Goal: Information Seeking & Learning: Learn about a topic

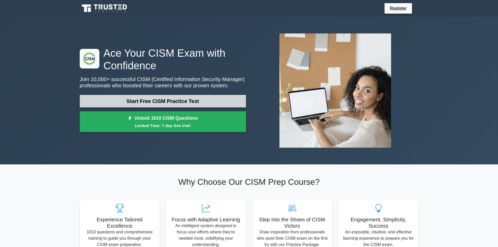
click at [169, 102] on link "Start Free CISM Practice Test" at bounding box center [163, 101] width 166 height 13
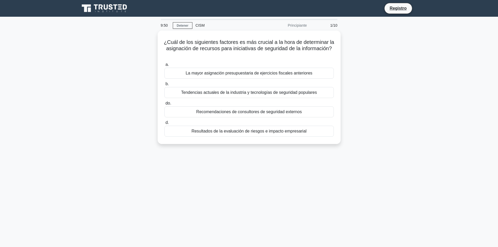
click at [389, 109] on div "¿Cuál de los siguientes factores es más crucial a la hora de determinar la asig…" at bounding box center [249, 91] width 345 height 120
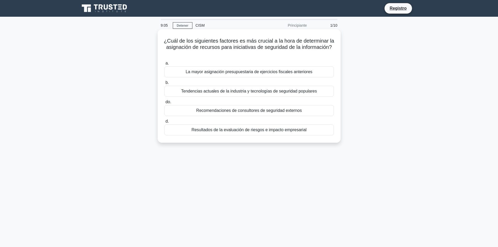
click at [274, 130] on font "Resultados de la evaluación de riesgos e impacto empresarial" at bounding box center [248, 130] width 115 height 4
click at [164, 123] on input "d. Resultados de la evaluación de riesgos e impacto empresarial" at bounding box center [164, 121] width 0 height 3
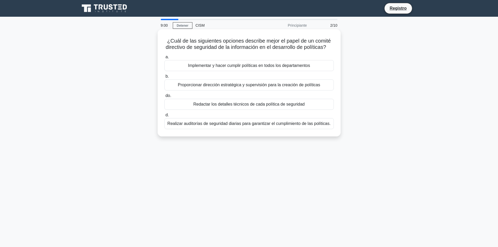
click at [239, 87] on font "Proporcionar dirección estratégica y supervisión para la creación de políticas" at bounding box center [249, 85] width 142 height 4
click at [164, 78] on input "b. Proporcionar dirección estratégica y supervisión para la creación de polític…" at bounding box center [164, 76] width 0 height 3
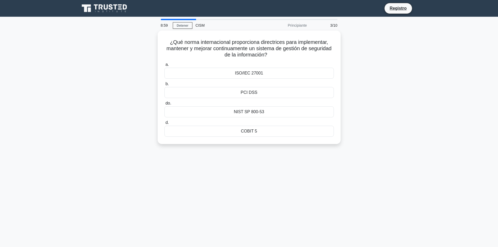
click at [239, 91] on div "PCI DSS" at bounding box center [248, 92] width 169 height 11
click at [164, 86] on input "b. PCI DSS" at bounding box center [164, 83] width 0 height 3
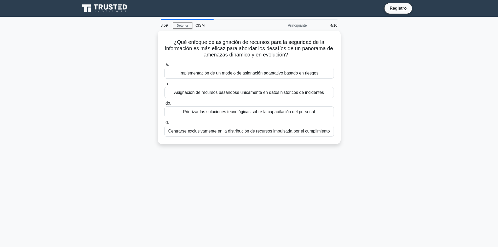
click at [240, 91] on font "Asignación de recursos basándose únicamente en datos históricos de incidentes" at bounding box center [249, 92] width 150 height 4
click at [164, 86] on input "b. Asignación de recursos basándose únicamente en datos históricos de incidentes" at bounding box center [164, 83] width 0 height 3
click at [240, 91] on font "Distribuir recursos equitativamente entre todos los dominios de seguridad" at bounding box center [249, 92] width 136 height 4
click at [164, 86] on input "b. Distribuir recursos equitativamente entre todos los dominios de seguridad" at bounding box center [164, 83] width 0 height 3
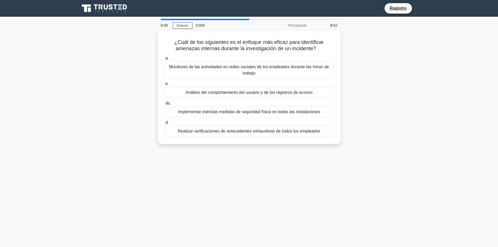
click at [240, 91] on font "Análisis del comportamiento del usuario y de los registros de acceso" at bounding box center [249, 92] width 127 height 4
click at [164, 86] on input "b. Análisis del comportamiento del usuario y de los registros de acceso" at bounding box center [164, 83] width 0 height 3
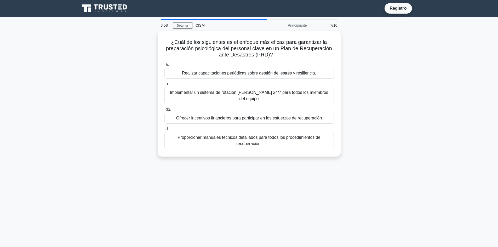
click at [240, 91] on div "Implementar un sistema de rotación de guardia 24/7 para todos los miembros del …" at bounding box center [248, 95] width 169 height 17
click at [164, 86] on input "b. Implementar un sistema de rotación de guardia 24/7 para todos los miembros d…" at bounding box center [164, 83] width 0 height 3
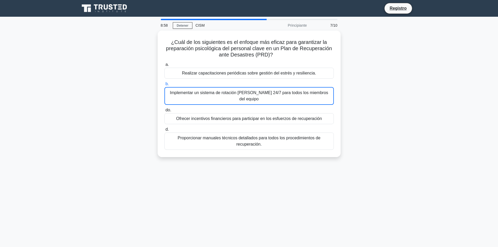
click at [240, 91] on font "Implementar un sistema de rotación de guardia 24/7 para todos los miembros del …" at bounding box center [249, 95] width 158 height 11
click at [164, 86] on input "b. Implementar un sistema de rotación de guardia 24/7 para todos los miembros d…" at bounding box center [164, 83] width 0 height 3
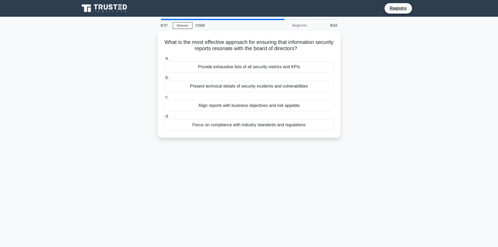
click at [240, 91] on div "a. Provide exhaustive lists of all security metrics and KPIs b. Present technic…" at bounding box center [249, 92] width 176 height 77
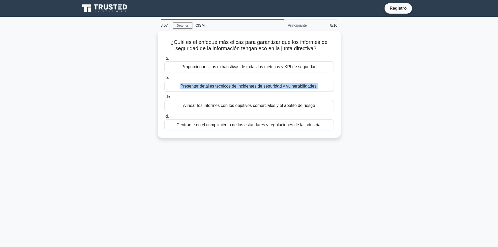
click at [240, 91] on div "a. Proporcionar listas exhaustivas de todas las métricas y KPI de seguridad b. …" at bounding box center [249, 92] width 176 height 77
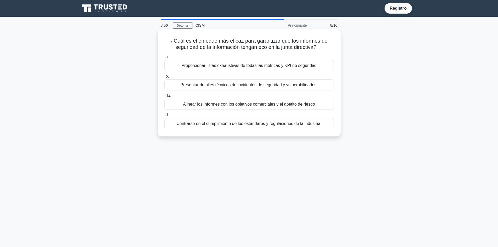
click at [241, 85] on font "Presentar detalles técnicos de incidentes de seguridad y vulnerabilidades." at bounding box center [248, 85] width 137 height 4
click at [164, 78] on input "b. Presentar detalles técnicos de incidentes de seguridad y vulnerabilidades." at bounding box center [164, 76] width 0 height 3
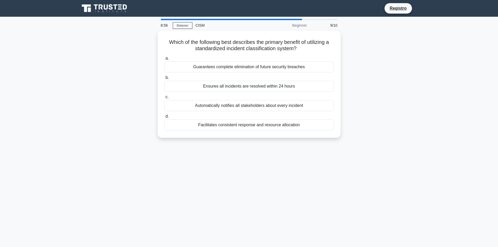
click at [242, 85] on div "Ensures all incidents are resolved within 24 hours" at bounding box center [248, 86] width 169 height 11
click at [164, 79] on input "b. Ensures all incidents are resolved within 24 hours" at bounding box center [164, 77] width 0 height 3
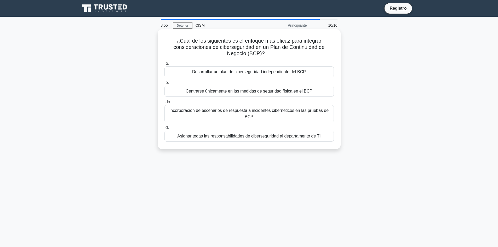
click at [246, 71] on font "Desarrollar un plan de ciberseguridad independiente del BCP" at bounding box center [249, 72] width 114 height 4
click at [164, 65] on input "a. Desarrollar un plan de ciberseguridad independiente del BCP" at bounding box center [164, 63] width 0 height 3
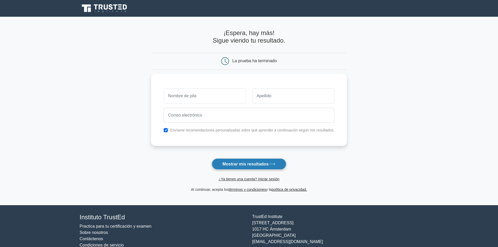
click at [235, 166] on font "Mostrar mis resultados" at bounding box center [245, 164] width 46 height 4
type input "epe"
type input "epdp"
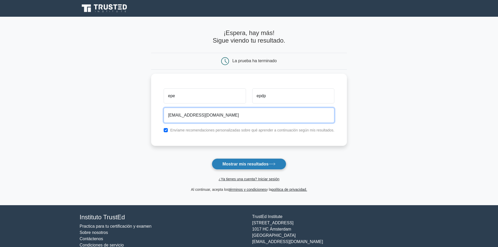
type input "eprpd@gmail.com"
click at [236, 162] on font "Mostrar mis resultados" at bounding box center [245, 164] width 46 height 4
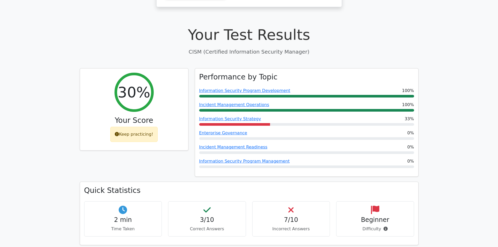
scroll to position [157, 0]
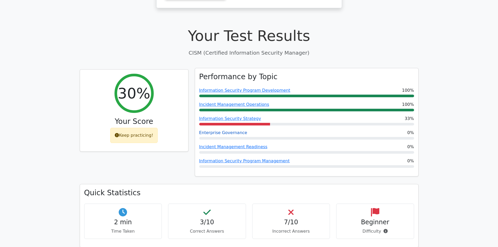
click at [234, 130] on link "Enterprise Governance" at bounding box center [223, 132] width 48 height 5
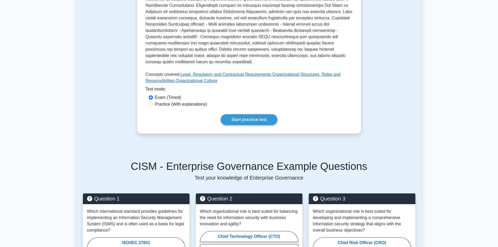
scroll to position [183, 0]
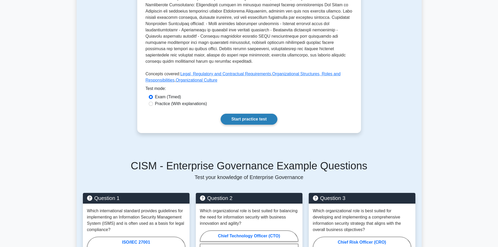
click at [255, 114] on link "Start practice test" at bounding box center [249, 119] width 57 height 11
